Goal: Task Accomplishment & Management: Manage account settings

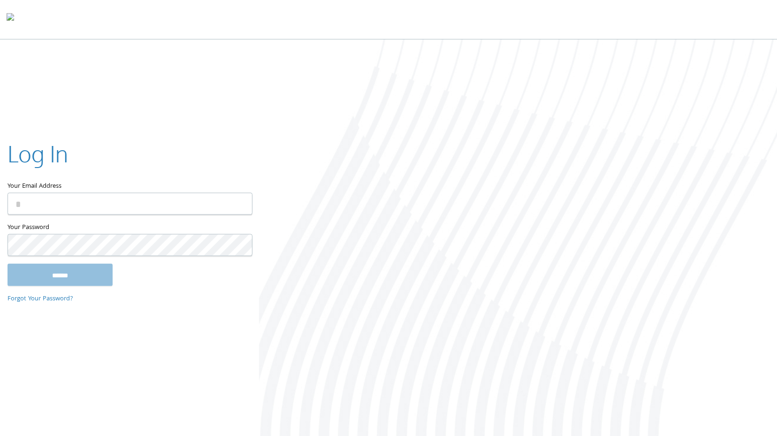
type input "**********"
click at [75, 278] on input "******" at bounding box center [60, 274] width 105 height 23
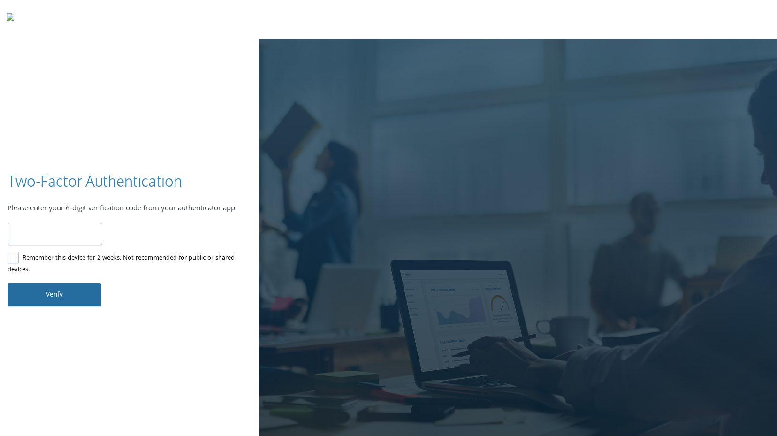
type input "******"
click at [66, 299] on button "Verify" at bounding box center [55, 295] width 94 height 23
